Goal: Find contact information: Find contact information

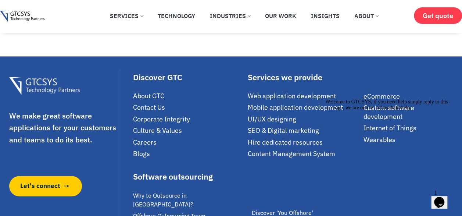
scroll to position [4655, 0]
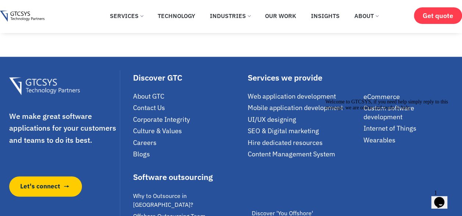
click at [146, 112] on span "Contact Us" at bounding box center [149, 107] width 32 height 8
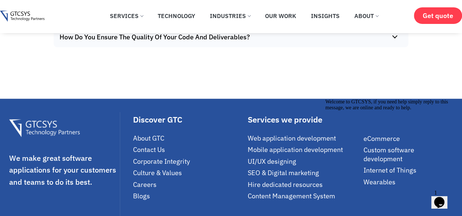
scroll to position [4502, 0]
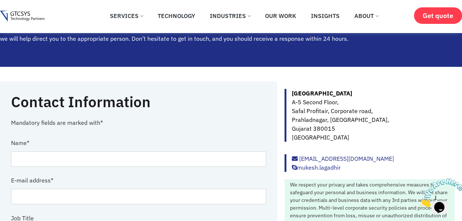
scroll to position [45, 0]
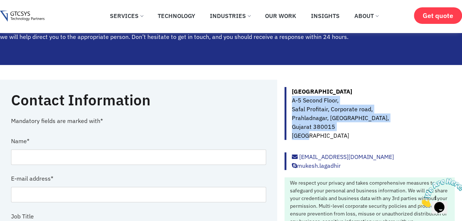
copy p "[STREET_ADDRESS]"
